Goal: Find contact information: Find contact information

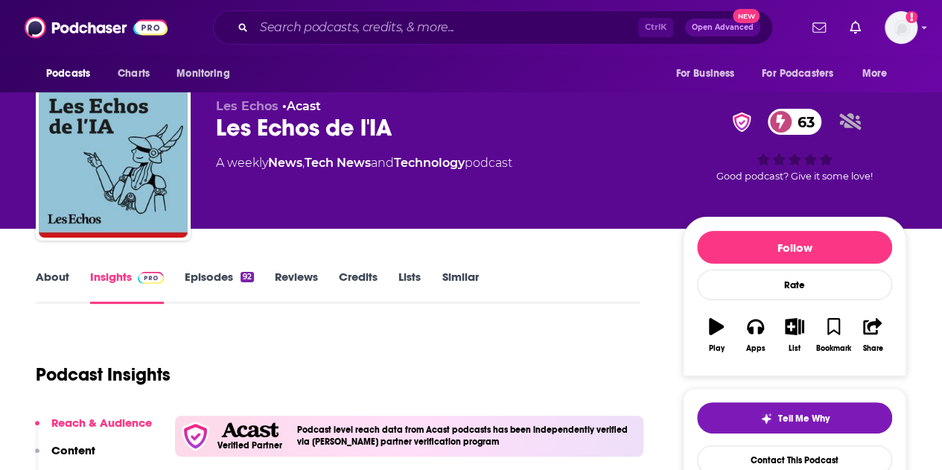
scroll to position [13, 0]
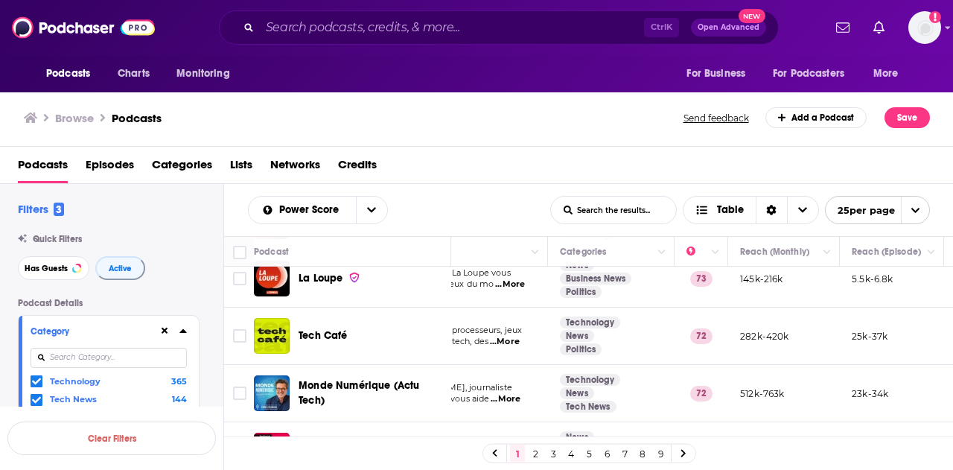
scroll to position [0, 179]
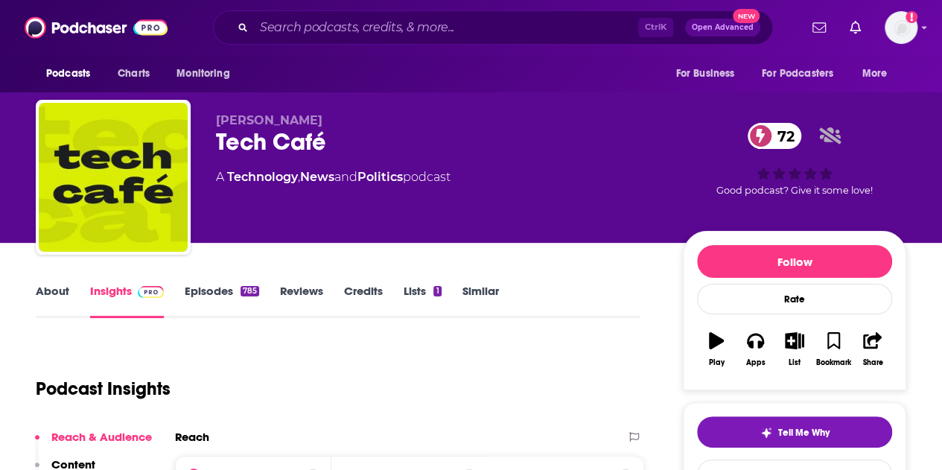
scroll to position [95, 0]
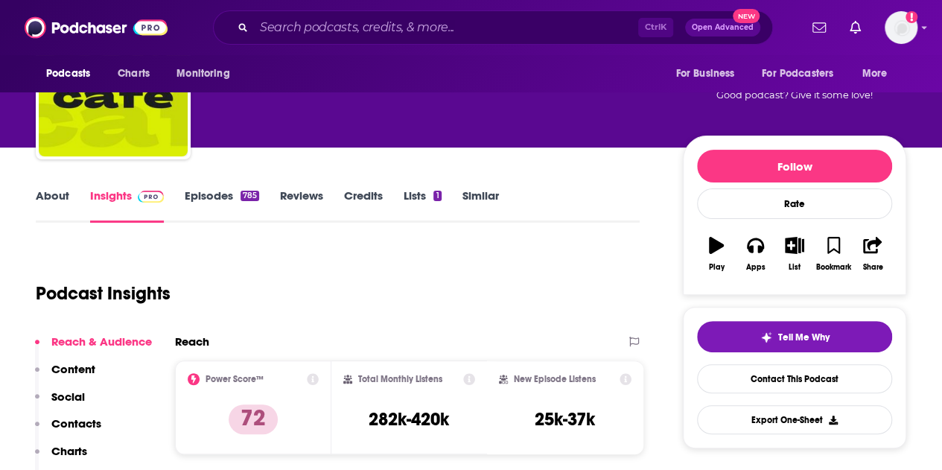
click at [713, 255] on button "Play" at bounding box center [716, 254] width 39 height 54
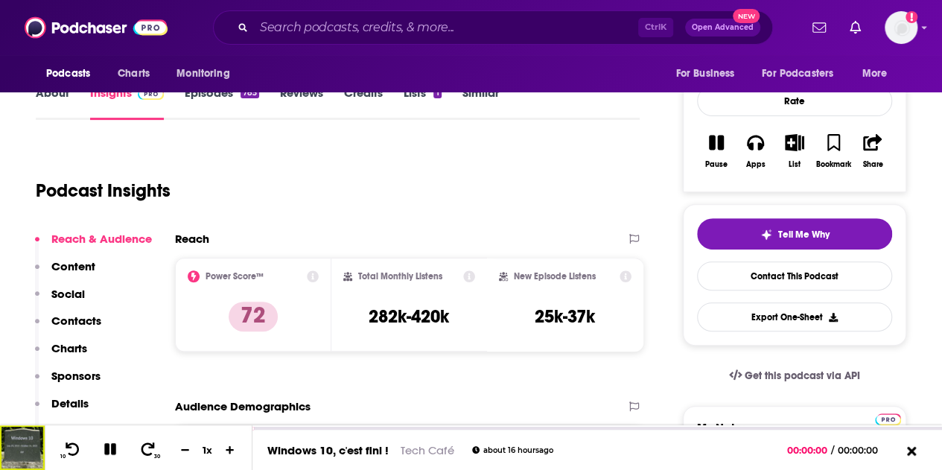
scroll to position [202, 0]
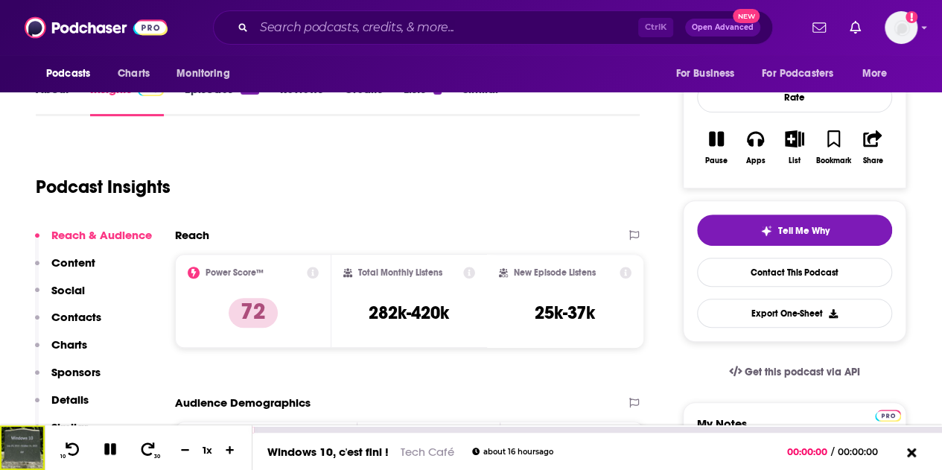
click at [20, 448] on img at bounding box center [22, 447] width 45 height 45
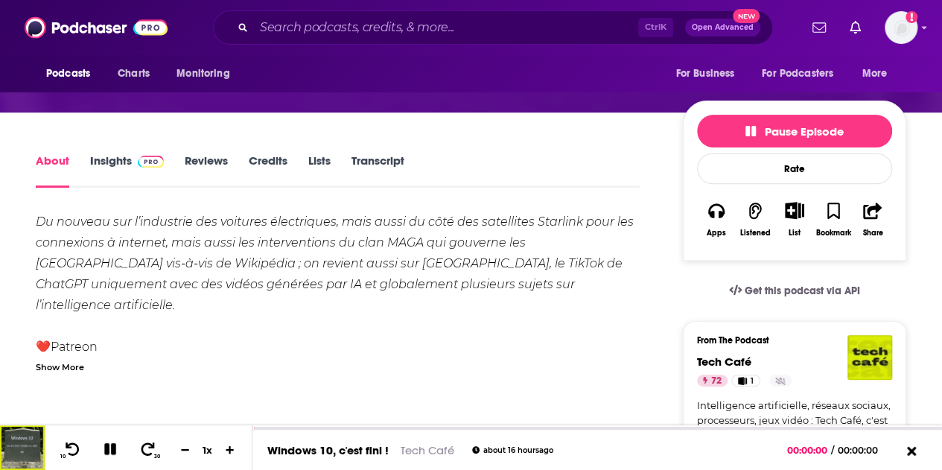
scroll to position [172, 0]
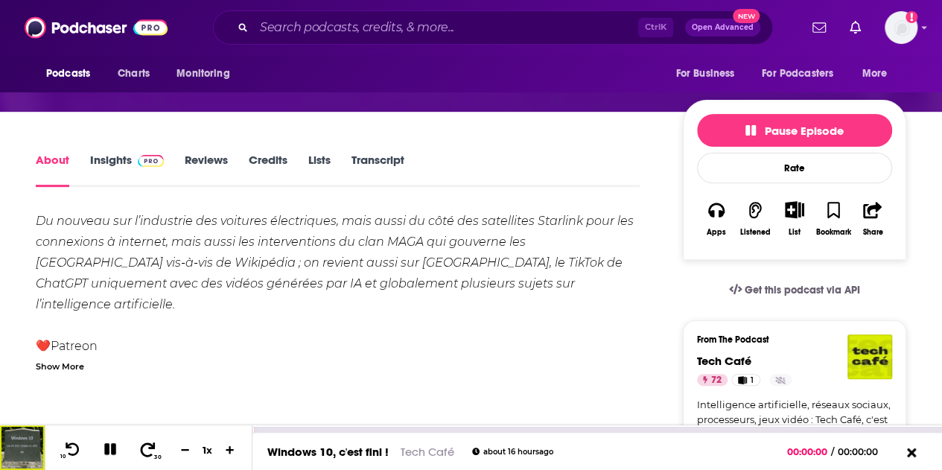
click at [152, 456] on icon at bounding box center [148, 449] width 19 height 15
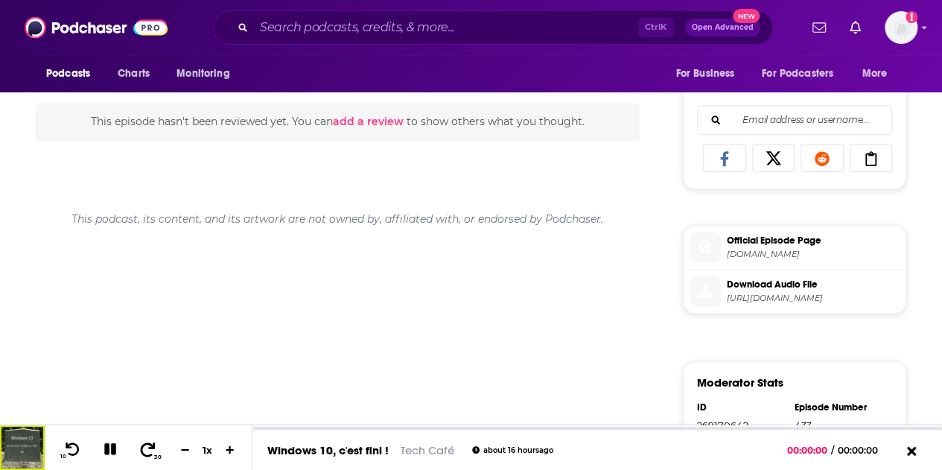
scroll to position [658, 0]
click at [414, 426] on div at bounding box center [597, 428] width 690 height 7
click at [413, 429] on div "00:00:00" at bounding box center [597, 430] width 690 height 6
click at [450, 430] on div "00:00:00" at bounding box center [597, 430] width 690 height 6
click at [488, 428] on div "00:00:00" at bounding box center [597, 430] width 690 height 6
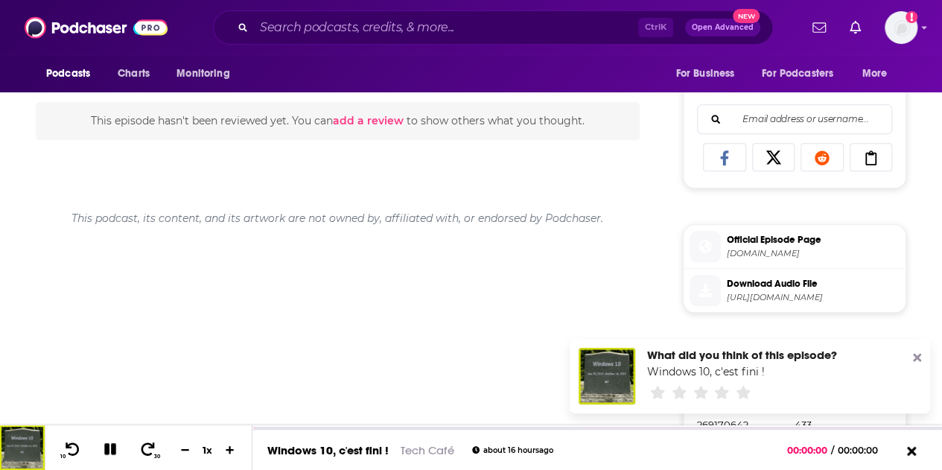
click at [914, 358] on icon at bounding box center [917, 358] width 8 height 8
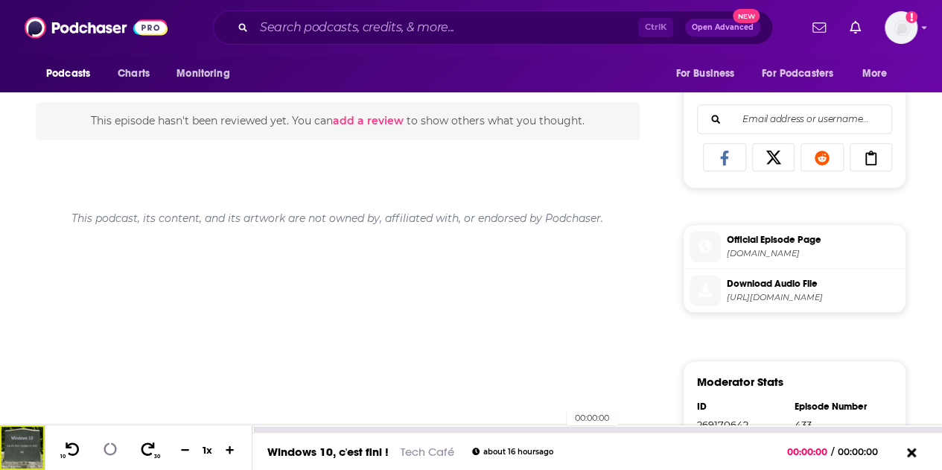
click at [558, 431] on div "00:00:00" at bounding box center [597, 430] width 690 height 6
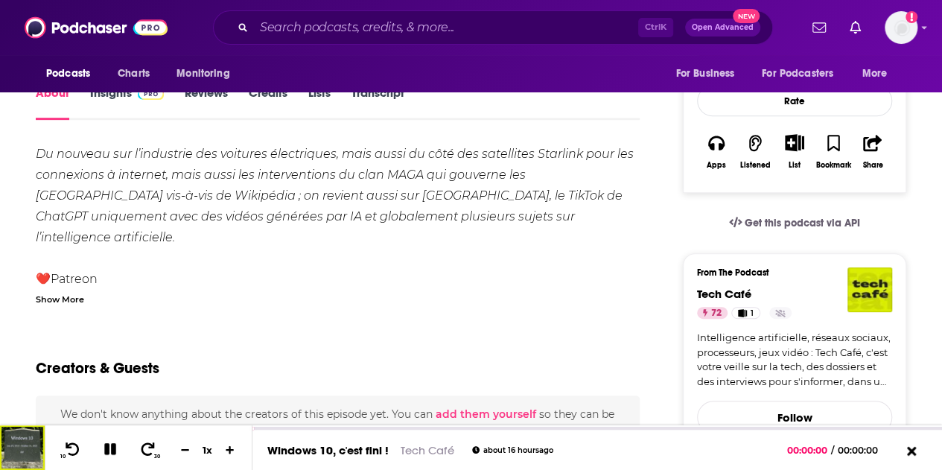
scroll to position [169, 0]
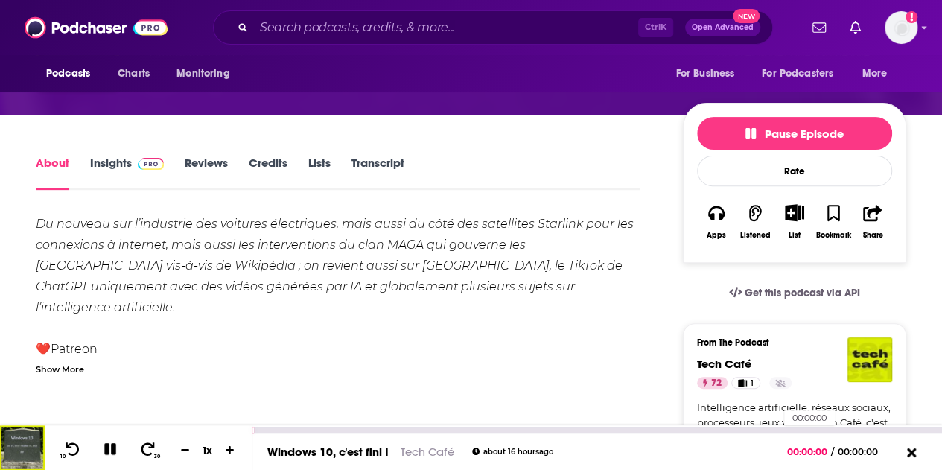
click at [776, 428] on div "00:00:00" at bounding box center [597, 430] width 690 height 6
click at [808, 430] on div "00:00:00" at bounding box center [597, 430] width 690 height 6
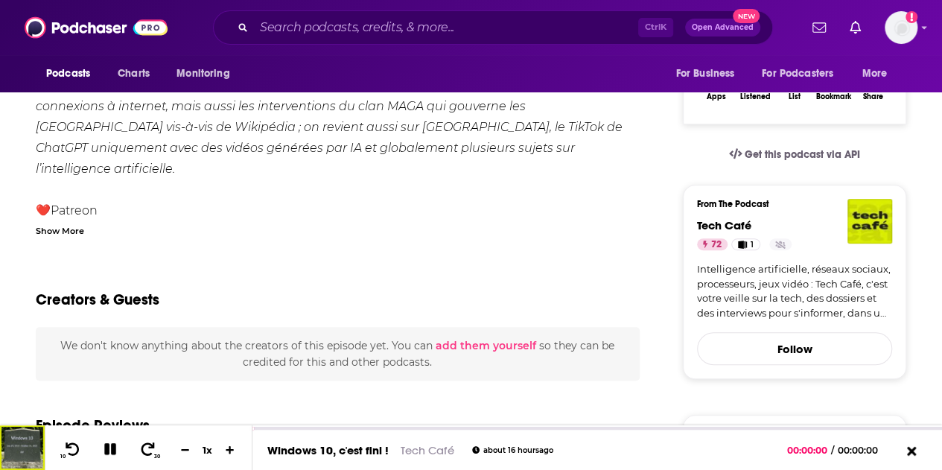
scroll to position [308, 0]
click at [755, 345] on button "Follow" at bounding box center [794, 347] width 195 height 33
click at [763, 355] on span "Following" at bounding box center [789, 350] width 52 height 19
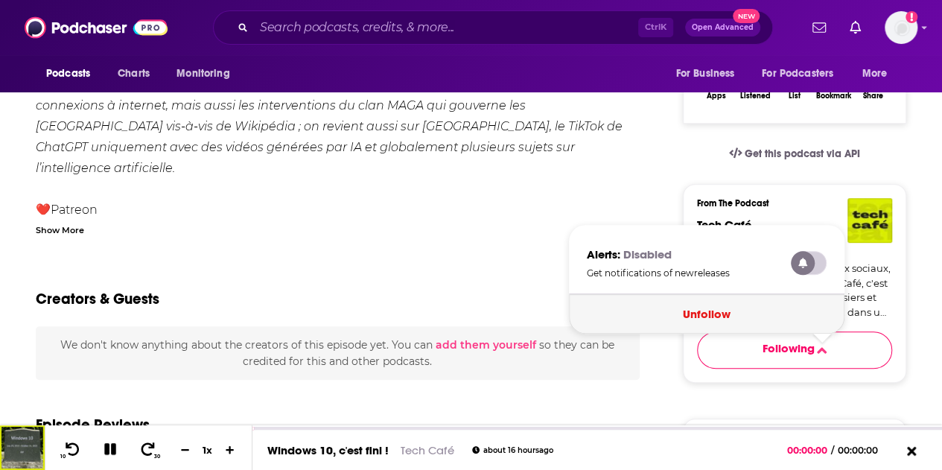
click at [707, 322] on button "Unfollow" at bounding box center [707, 313] width 276 height 39
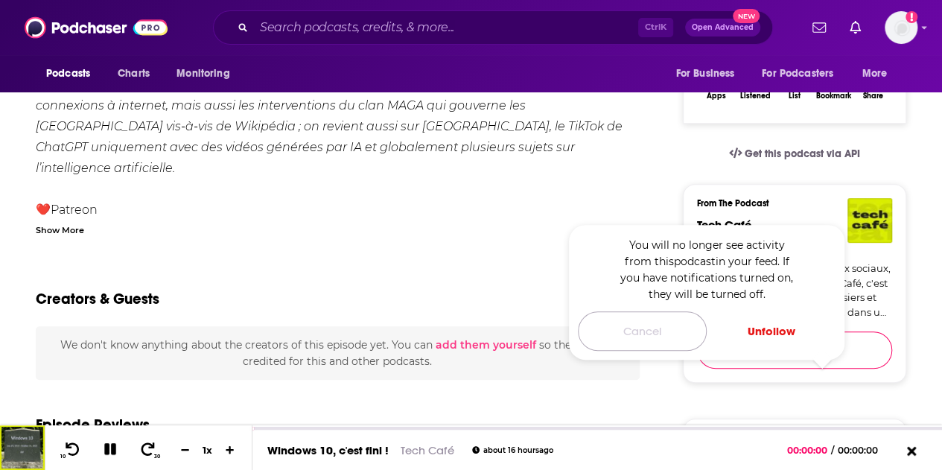
click at [640, 328] on button "Cancel" at bounding box center [642, 330] width 129 height 39
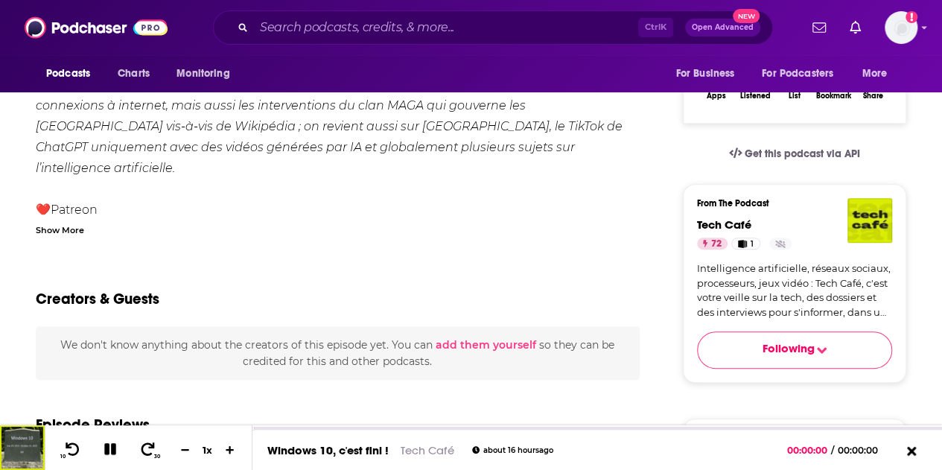
click at [745, 335] on button "Following" at bounding box center [794, 349] width 195 height 37
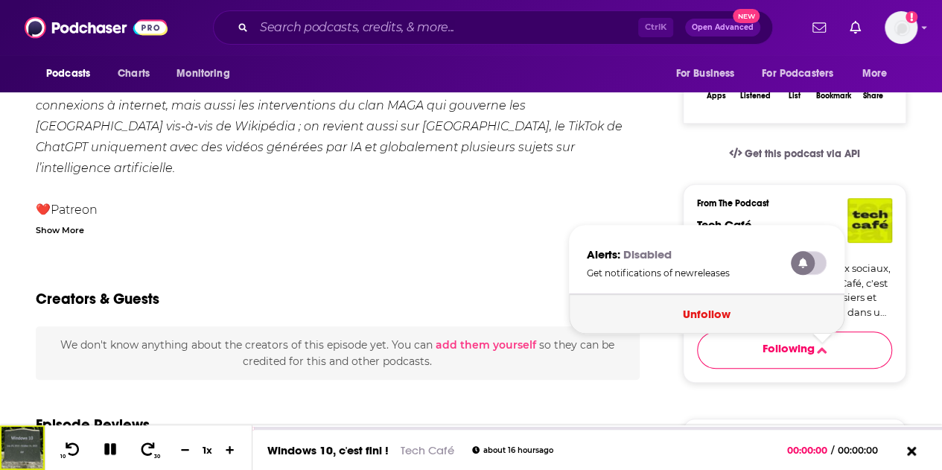
click at [754, 312] on button "Unfollow" at bounding box center [707, 313] width 276 height 39
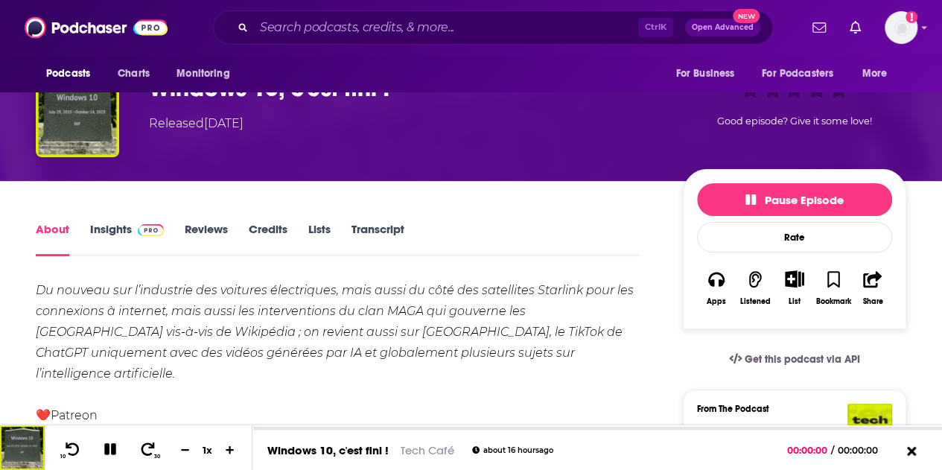
scroll to position [0, 0]
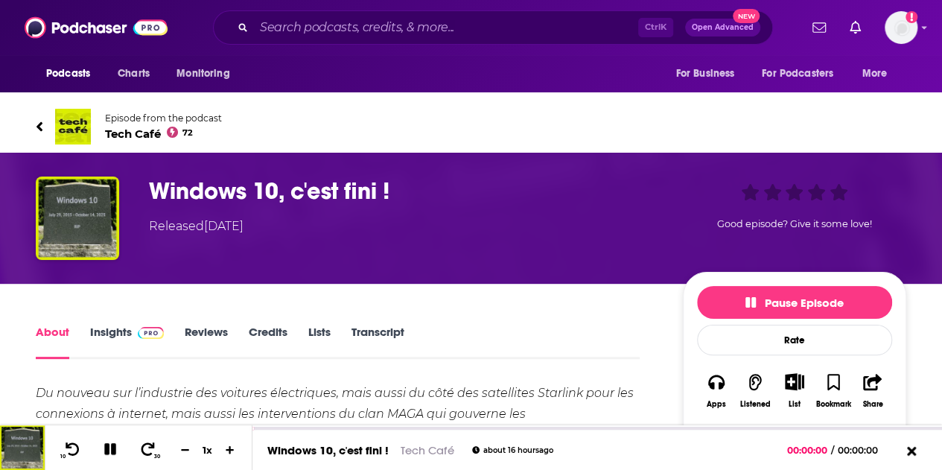
click at [46, 341] on link "About" at bounding box center [53, 342] width 34 height 34
click at [30, 127] on div "Episode from the podcast Tech Café 72" at bounding box center [471, 127] width 893 height 60
click at [36, 126] on icon at bounding box center [39, 126] width 6 height 10
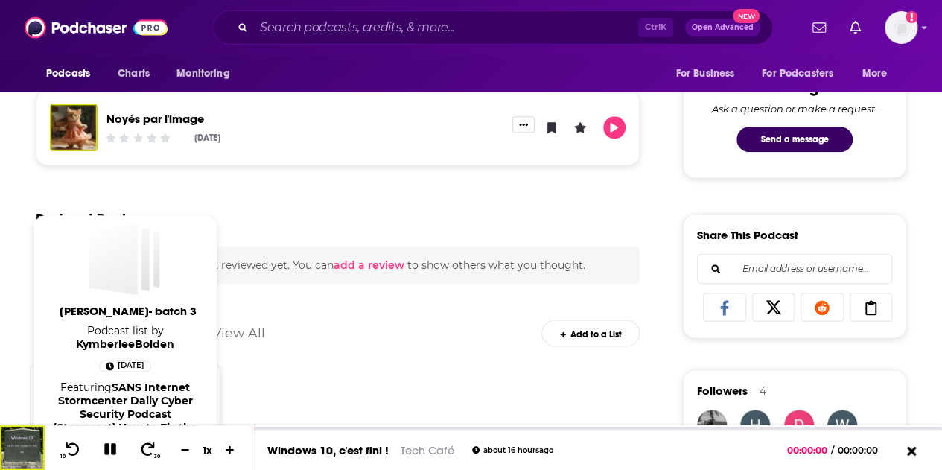
scroll to position [776, 0]
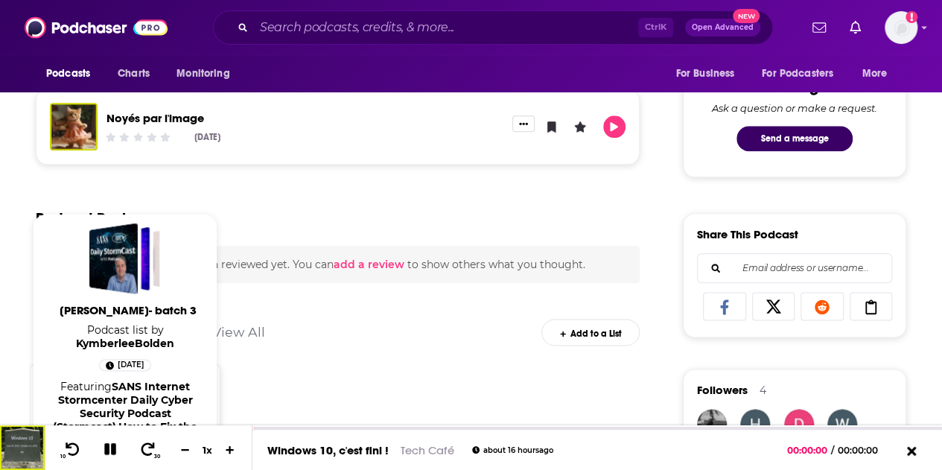
click at [323, 300] on div "Mentioned In These Lists View All Add to a List" at bounding box center [338, 323] width 604 height 80
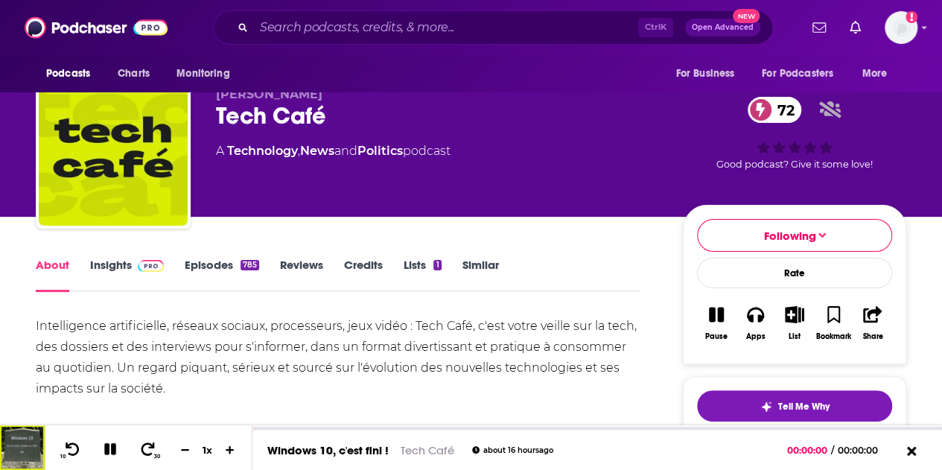
scroll to position [178, 0]
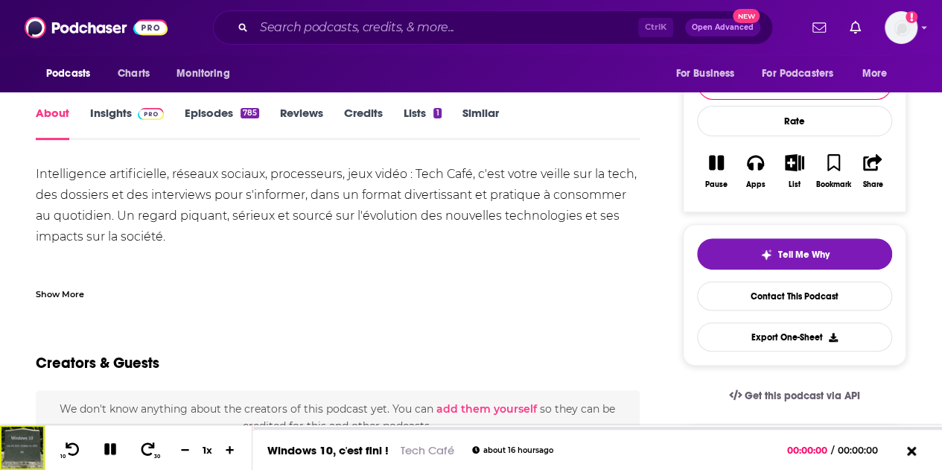
click at [80, 294] on div "Show More" at bounding box center [60, 293] width 48 height 14
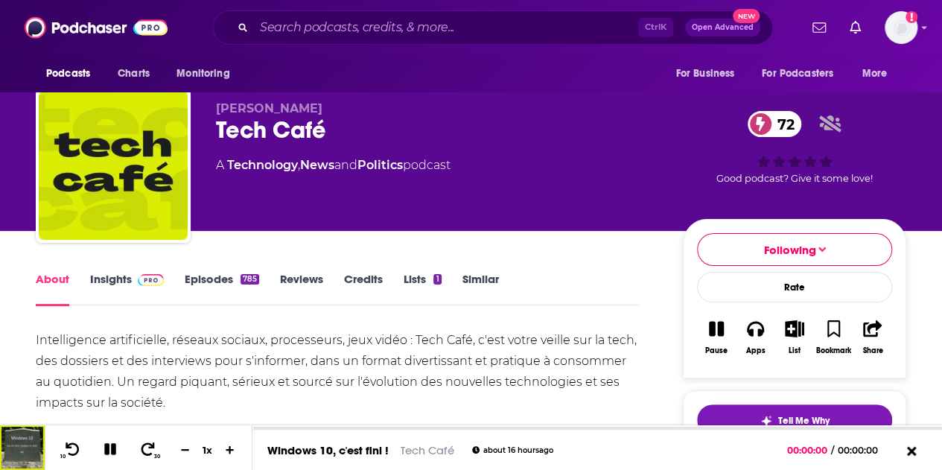
scroll to position [0, 0]
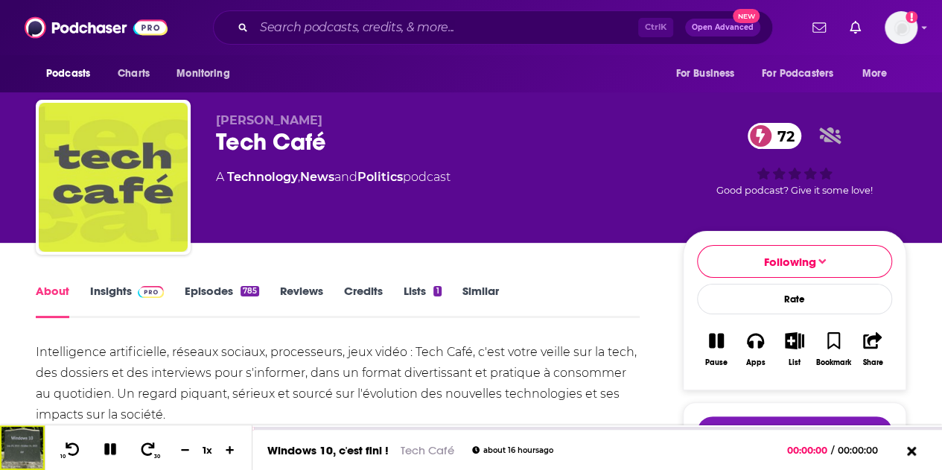
click at [133, 165] on img "Tech Café" at bounding box center [113, 177] width 149 height 149
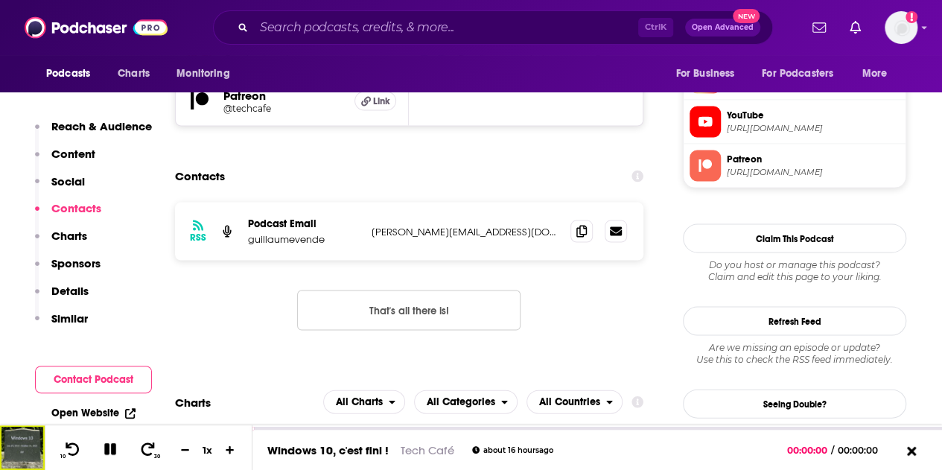
scroll to position [1385, 0]
drag, startPoint x: 369, startPoint y: 179, endPoint x: 474, endPoint y: 181, distance: 105.0
click at [474, 201] on div "RSS Podcast Email guillaumevende guillaume@vende.fr guillaume@vende.fr" at bounding box center [409, 230] width 468 height 58
copy p "guillaume@vende.fr"
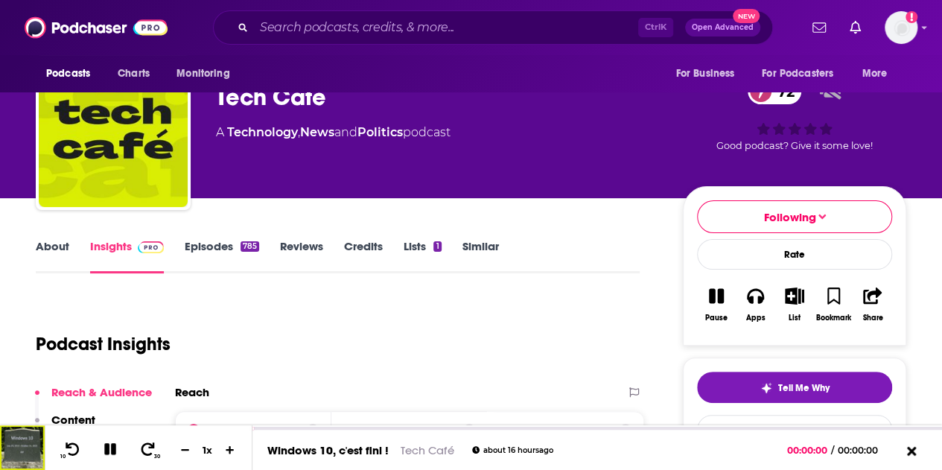
scroll to position [0, 0]
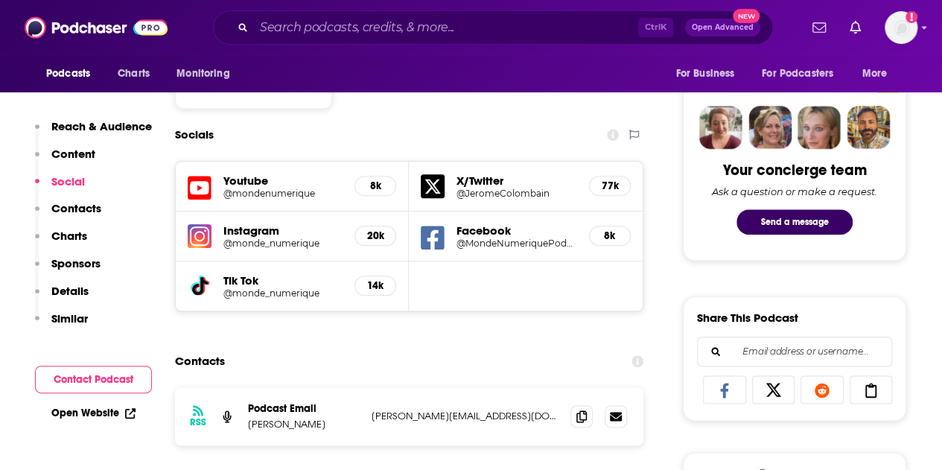
scroll to position [742, 0]
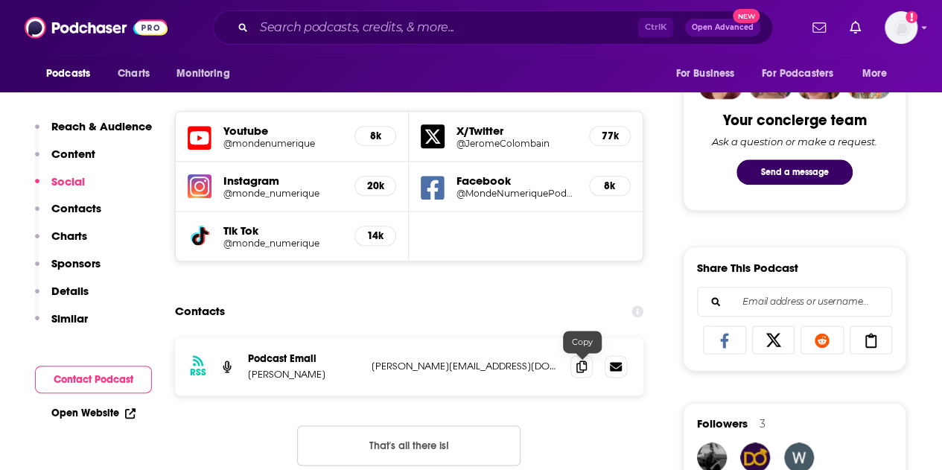
click at [584, 367] on icon at bounding box center [581, 366] width 10 height 12
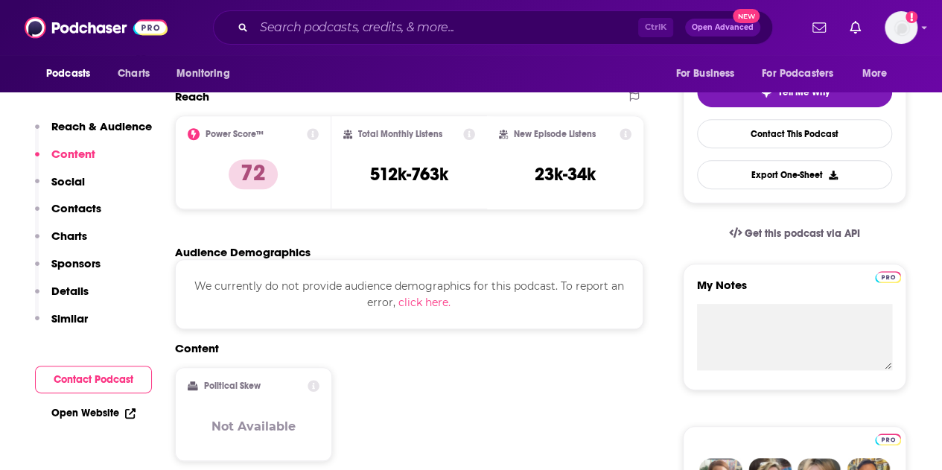
scroll to position [0, 0]
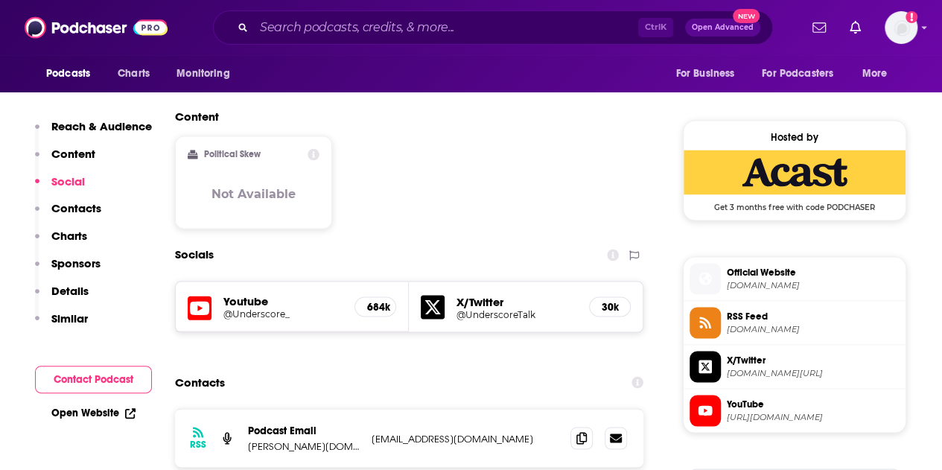
scroll to position [1218, 0]
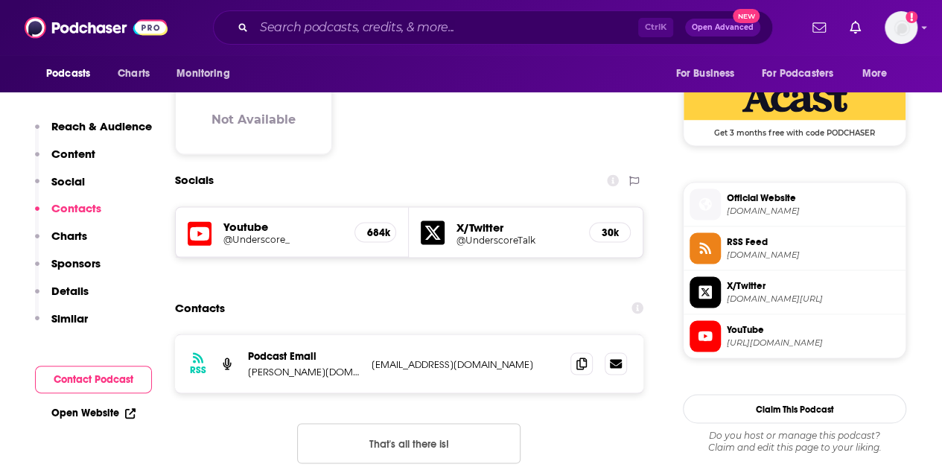
click at [401, 357] on p "info+43160adc-fadd-4764-b93f-aa1ca93f22bf@mg-eu.acast.com" at bounding box center [465, 363] width 187 height 13
click at [341, 365] on p "michael.dm@odianz.com" at bounding box center [304, 371] width 112 height 13
click at [281, 365] on p "michael.dm@odianz.com" at bounding box center [304, 371] width 112 height 13
click at [258, 365] on p "michael.dm@odianz.com" at bounding box center [304, 371] width 112 height 13
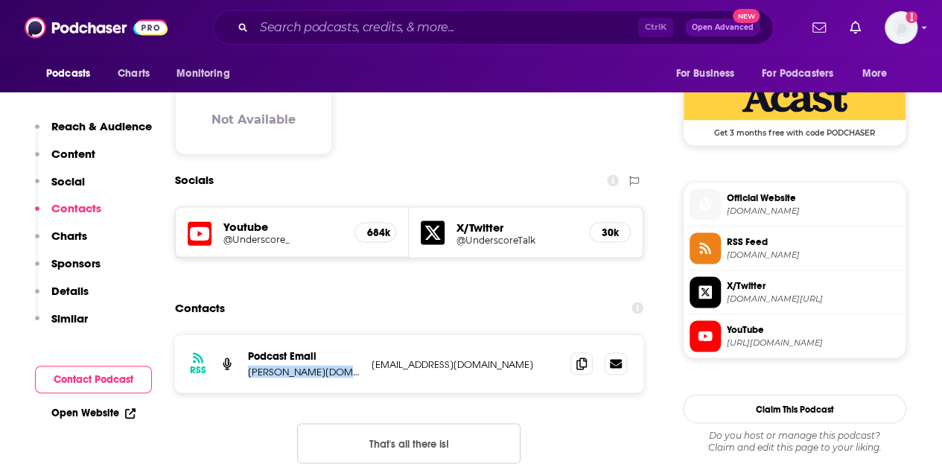
drag, startPoint x: 248, startPoint y: 321, endPoint x: 340, endPoint y: 323, distance: 92.4
click at [340, 365] on p "michael.dm@odianz.com" at bounding box center [304, 371] width 112 height 13
copy p "michael.dm@odianz"
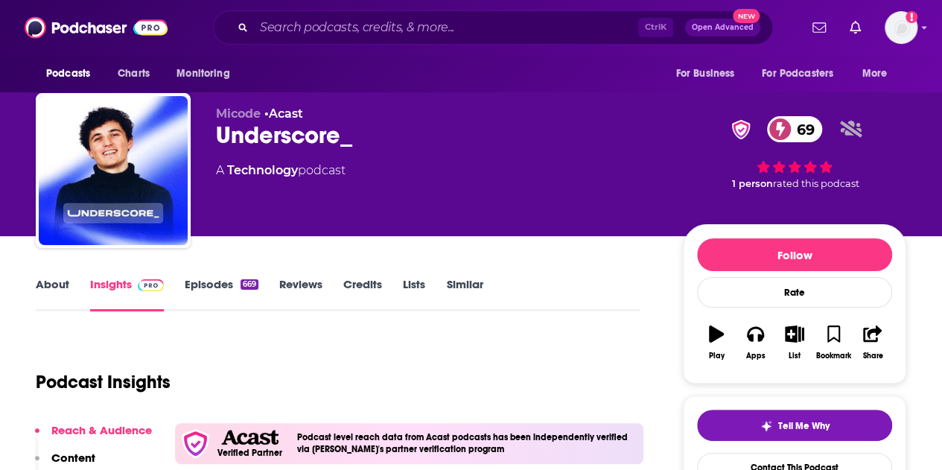
scroll to position [0, 0]
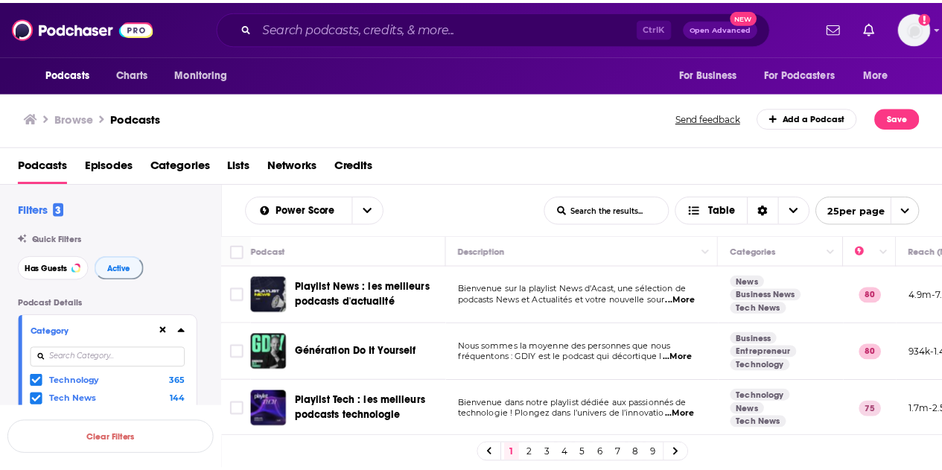
scroll to position [0, 179]
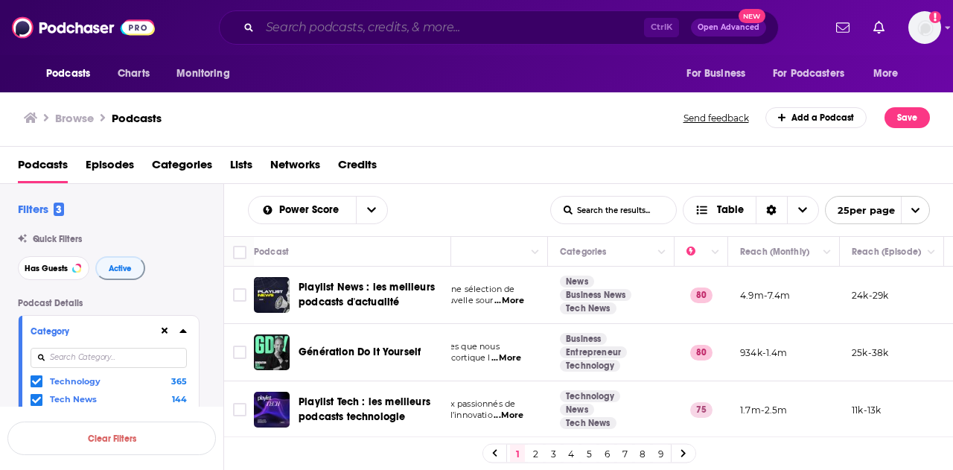
click at [288, 30] on input "Search podcasts, credits, & more..." at bounding box center [452, 28] width 384 height 24
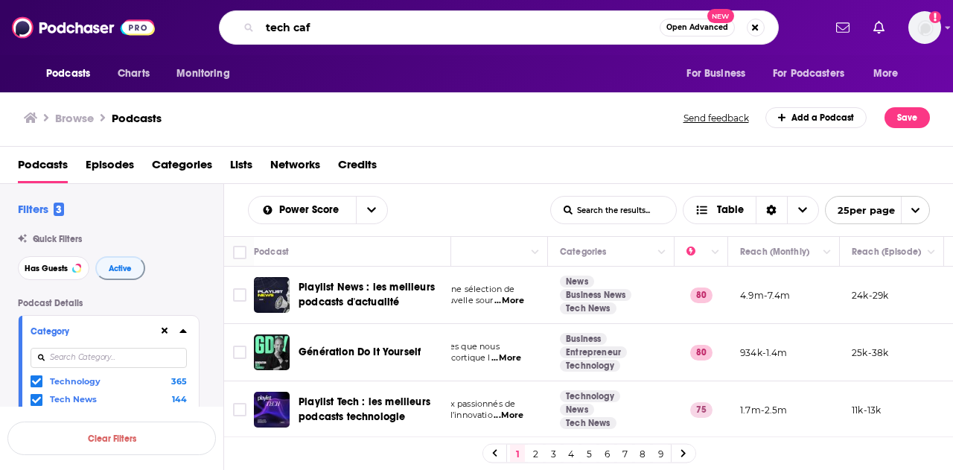
type input "tech café"
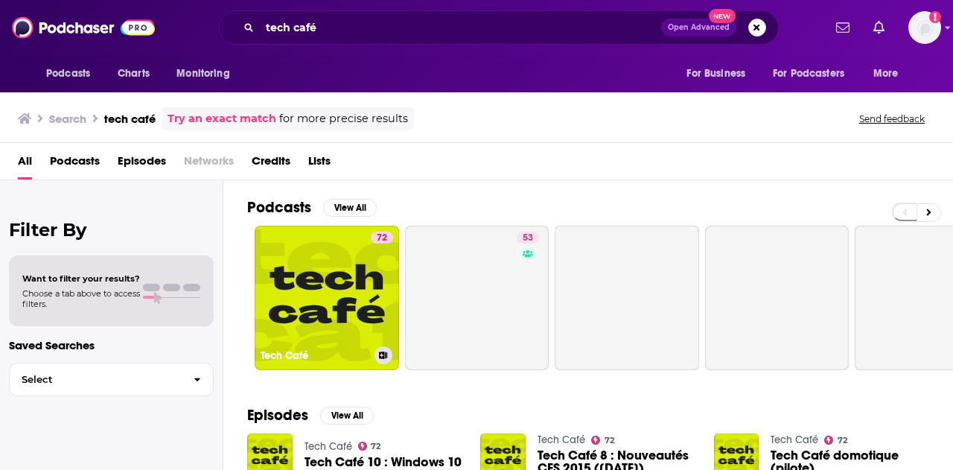
click at [336, 278] on link "72 Tech Café" at bounding box center [327, 298] width 144 height 144
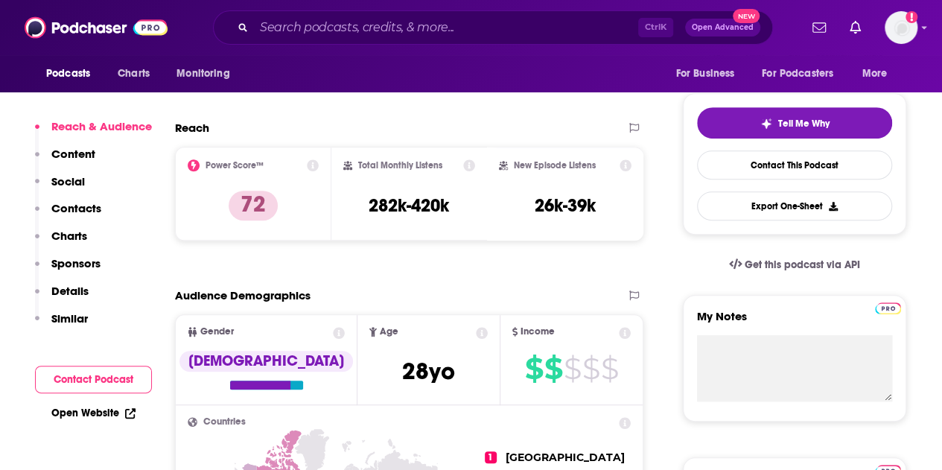
scroll to position [354, 0]
